Goal: Transaction & Acquisition: Purchase product/service

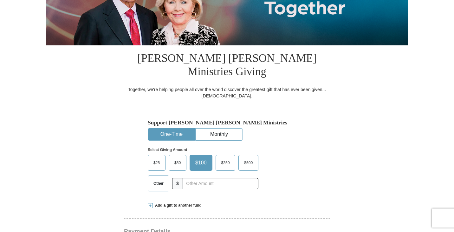
scroll to position [95, 0]
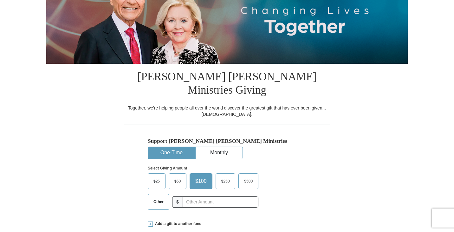
click at [156, 197] on span "Other" at bounding box center [158, 202] width 16 height 10
click at [0, 0] on input "Other" at bounding box center [0, 0] width 0 height 0
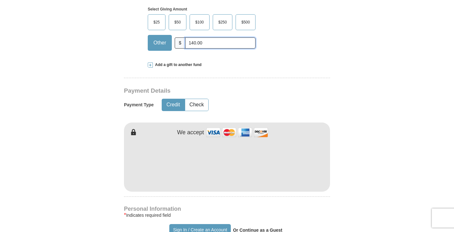
scroll to position [253, 0]
type input "140.00"
click at [176, 99] on button "Credit" at bounding box center [173, 105] width 22 height 12
click at [213, 126] on img at bounding box center [236, 133] width 63 height 14
type input "[PERSON_NAME]"
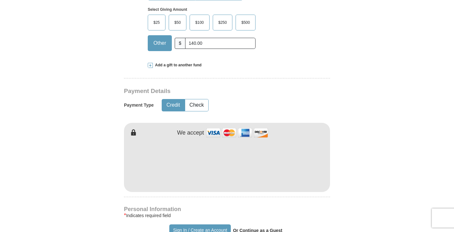
type input "[PERSON_NAME]"
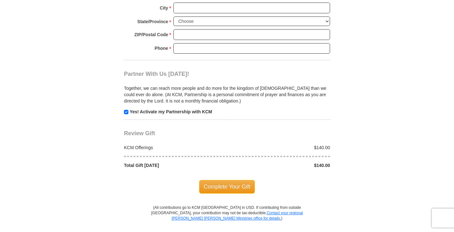
scroll to position [602, 0]
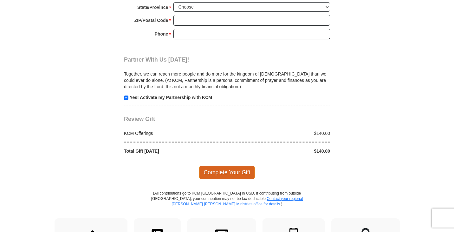
click at [224, 165] on span "Complete Your Gift" at bounding box center [227, 171] width 56 height 13
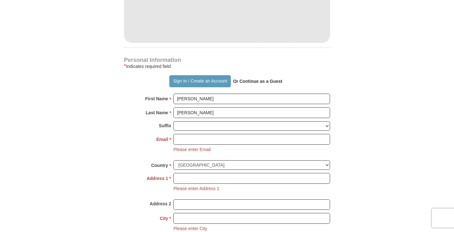
scroll to position [391, 0]
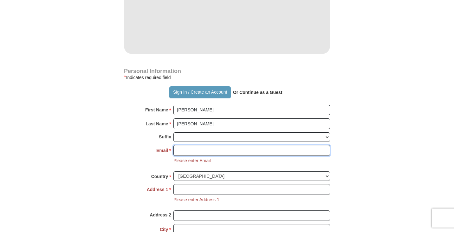
click at [187, 145] on input "Email *" at bounding box center [251, 150] width 156 height 11
type input "[EMAIL_ADDRESS][DOMAIN_NAME]"
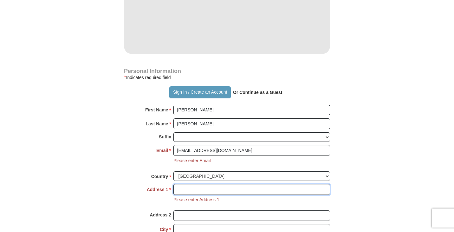
type input "[STREET_ADDRESS]"
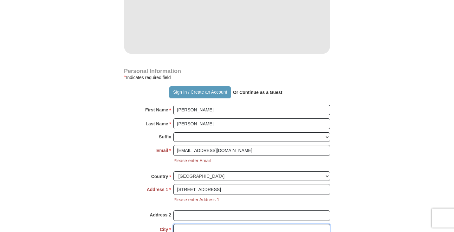
type input "Columbus"
select select "KS"
type input "66725"
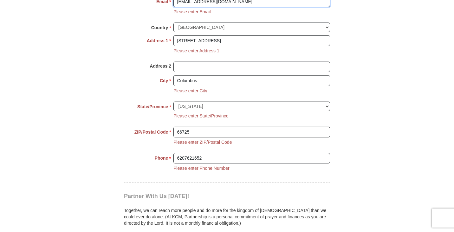
scroll to position [550, 0]
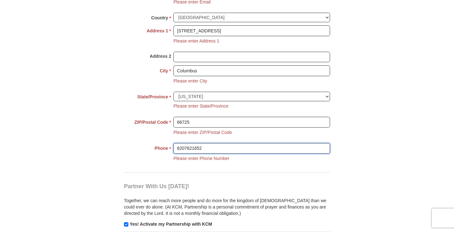
drag, startPoint x: 193, startPoint y: 136, endPoint x: 207, endPoint y: 136, distance: 13.3
click at [207, 143] on input "6207621652" at bounding box center [251, 148] width 156 height 11
click at [193, 143] on input "620762162" at bounding box center [251, 148] width 156 height 11
click at [194, 143] on input "620762162" at bounding box center [251, 148] width 156 height 11
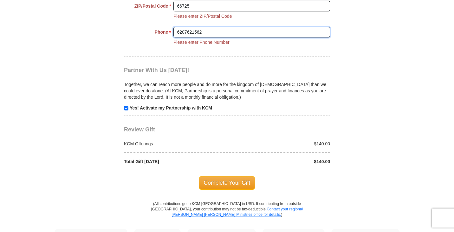
scroll to position [676, 0]
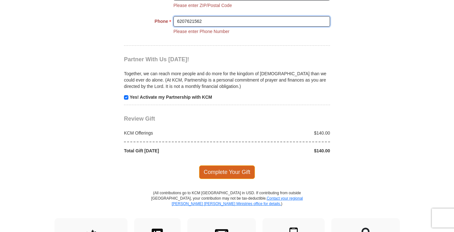
type input "6207621562"
click at [222, 165] on span "Complete Your Gift" at bounding box center [227, 171] width 56 height 13
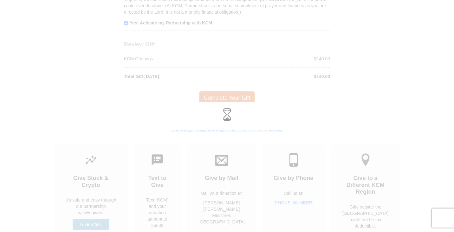
scroll to position [627, 0]
